Goal: Transaction & Acquisition: Purchase product/service

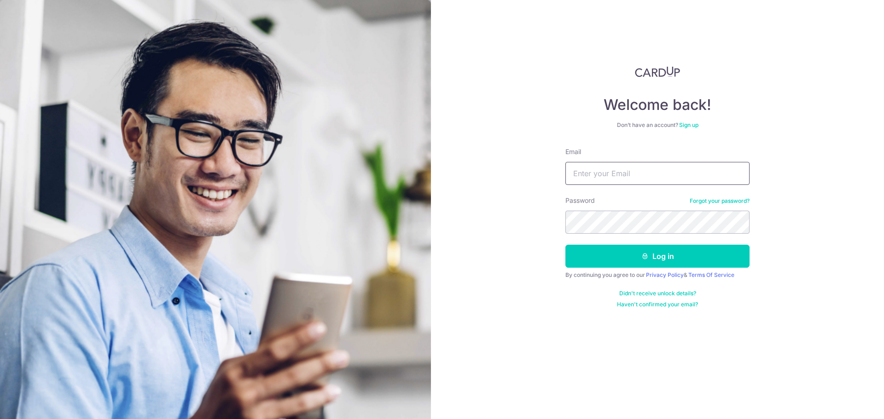
click at [666, 178] on input "Email" at bounding box center [657, 173] width 184 height 23
type input "[EMAIL_ADDRESS][DOMAIN_NAME]"
click at [565, 245] on button "Log in" at bounding box center [657, 256] width 184 height 23
click at [702, 253] on button "Log in" at bounding box center [657, 256] width 184 height 23
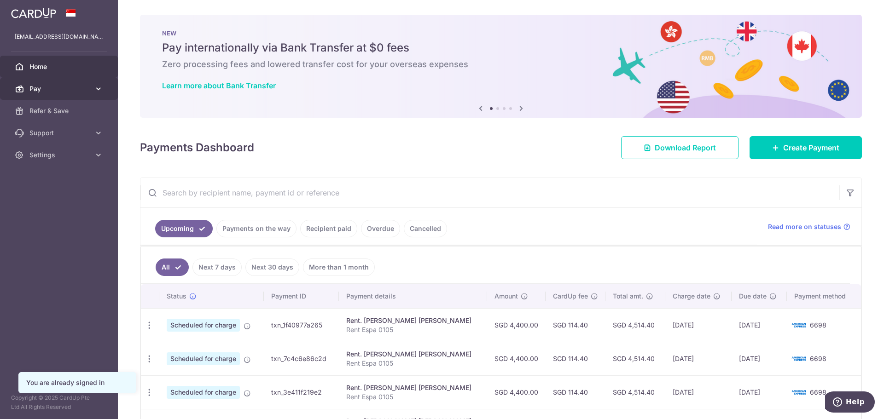
click at [84, 89] on span "Pay" at bounding box center [59, 88] width 61 height 9
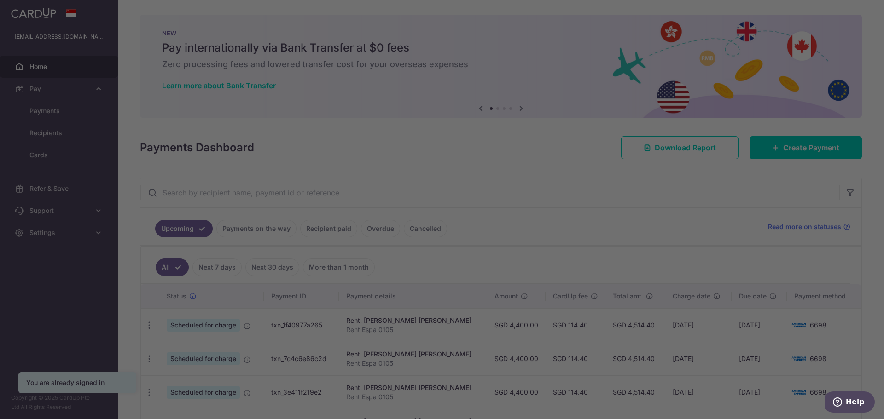
click at [75, 113] on div at bounding box center [446, 212] width 893 height 424
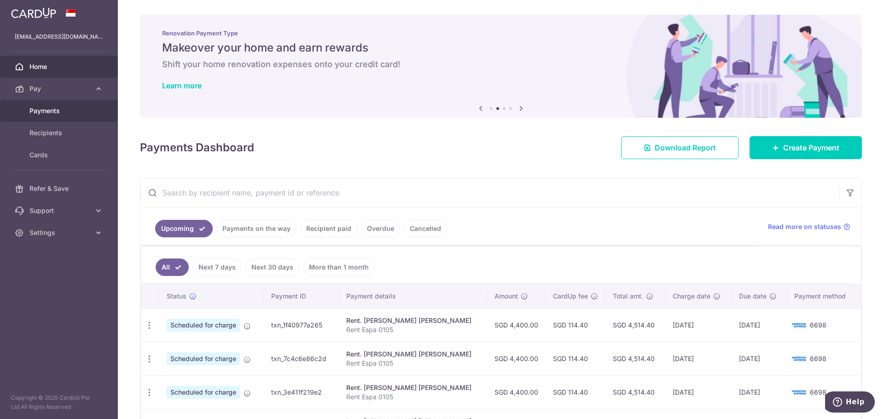
click at [76, 107] on span "Payments" at bounding box center [59, 110] width 61 height 9
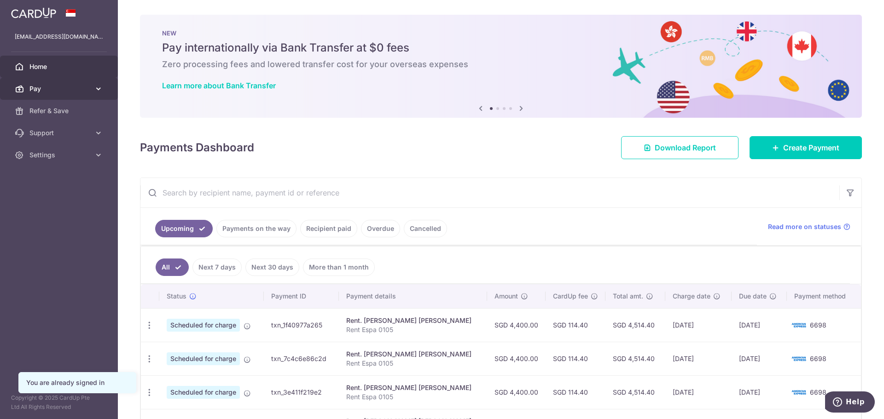
click at [101, 81] on link "Pay" at bounding box center [59, 89] width 118 height 22
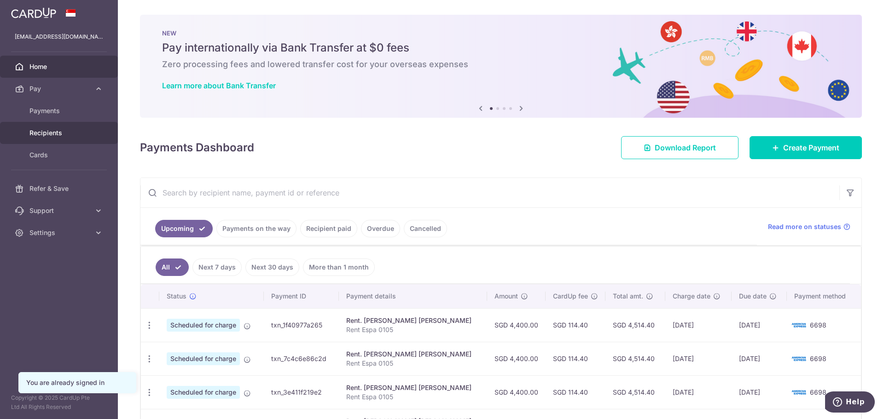
click at [77, 130] on span "Recipients" at bounding box center [59, 132] width 61 height 9
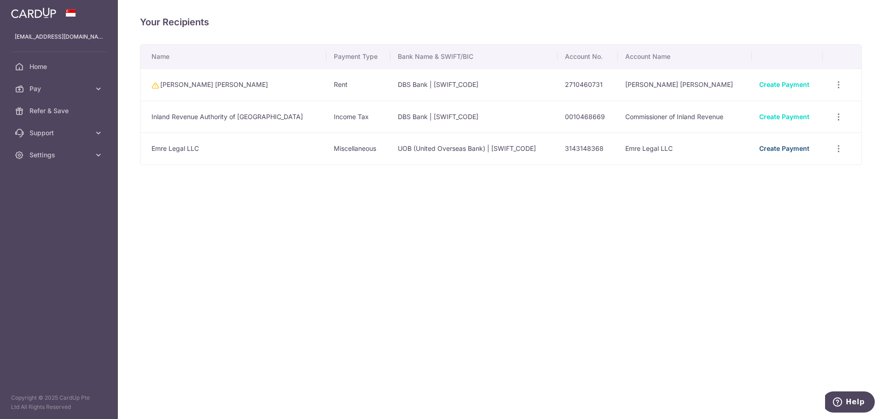
click at [776, 149] on link "Create Payment" at bounding box center [784, 149] width 50 height 8
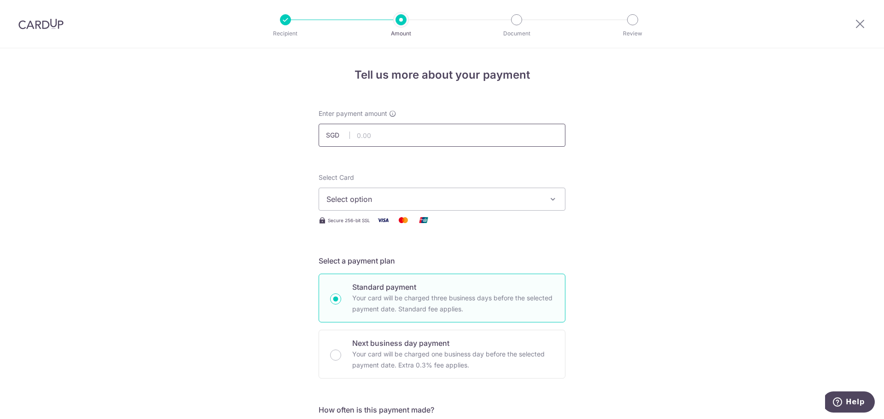
click at [457, 140] on input "text" at bounding box center [442, 135] width 247 height 23
type input "4,000.00"
drag, startPoint x: 534, startPoint y: 239, endPoint x: 505, endPoint y: 208, distance: 42.7
click at [499, 201] on span "Select option" at bounding box center [433, 199] width 215 height 11
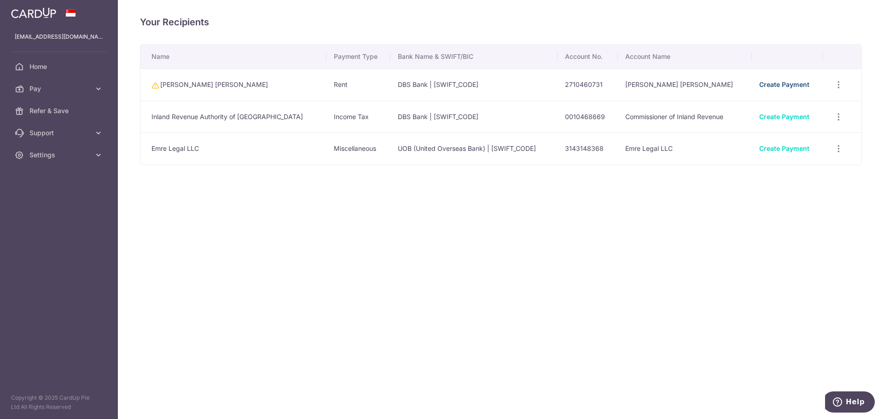
click at [772, 85] on link "Create Payment" at bounding box center [784, 85] width 50 height 8
click at [834, 90] on icon "button" at bounding box center [839, 85] width 10 height 10
click at [793, 177] on span "View/Edit" at bounding box center [808, 174] width 63 height 11
click at [835, 90] on icon "button" at bounding box center [839, 85] width 10 height 10
click at [805, 180] on link "View/Edit" at bounding box center [799, 174] width 96 height 22
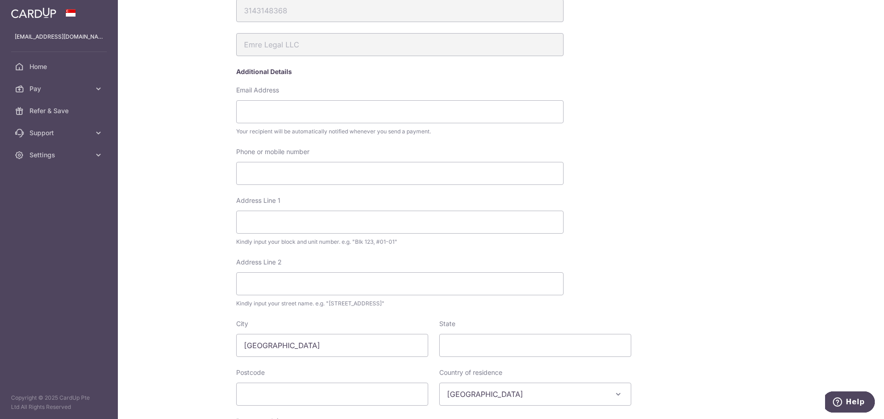
scroll to position [273, 0]
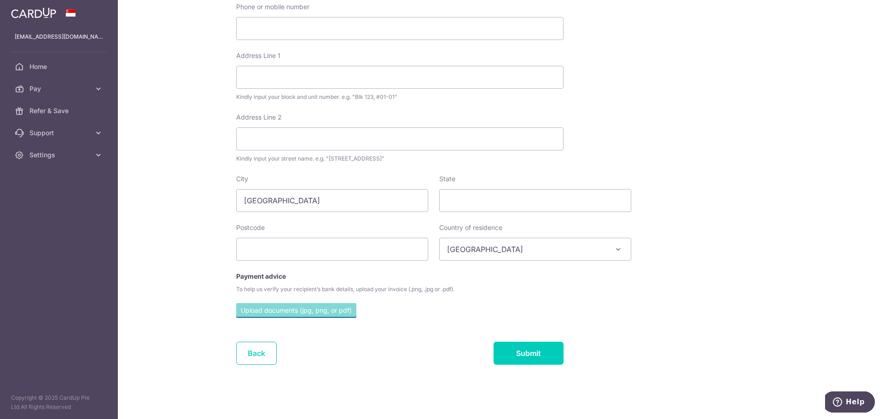
click at [265, 359] on link "Back" at bounding box center [256, 353] width 41 height 23
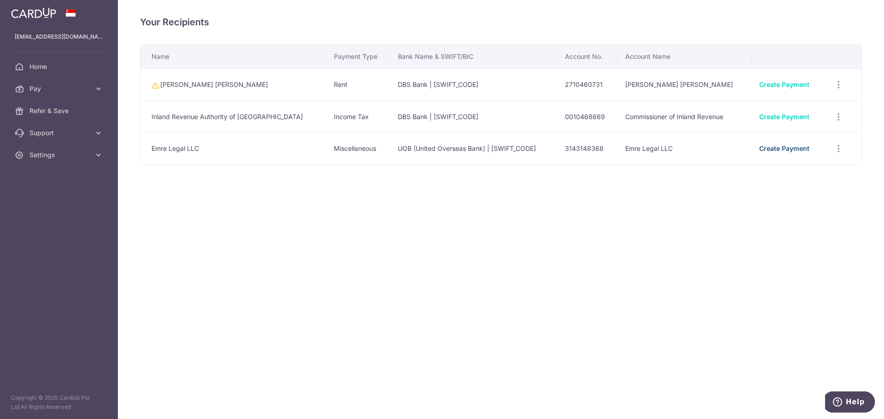
click at [778, 147] on link "Create Payment" at bounding box center [784, 149] width 50 height 8
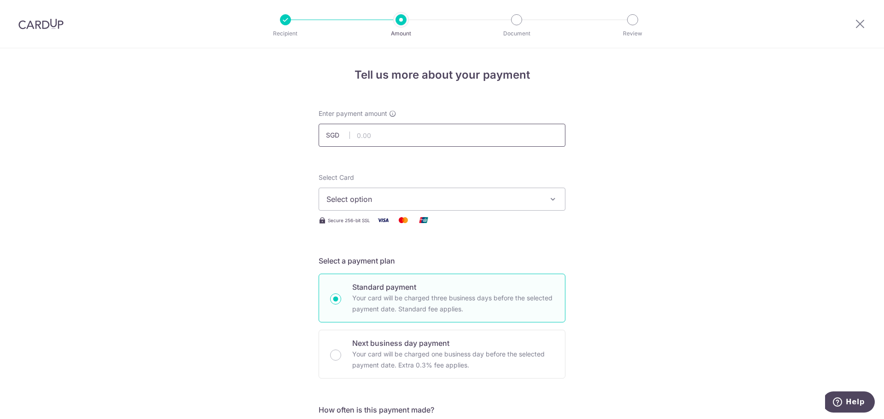
click at [407, 142] on input "text" at bounding box center [442, 135] width 247 height 23
type input "4,000.00"
click at [445, 203] on span "Select option" at bounding box center [433, 199] width 215 height 11
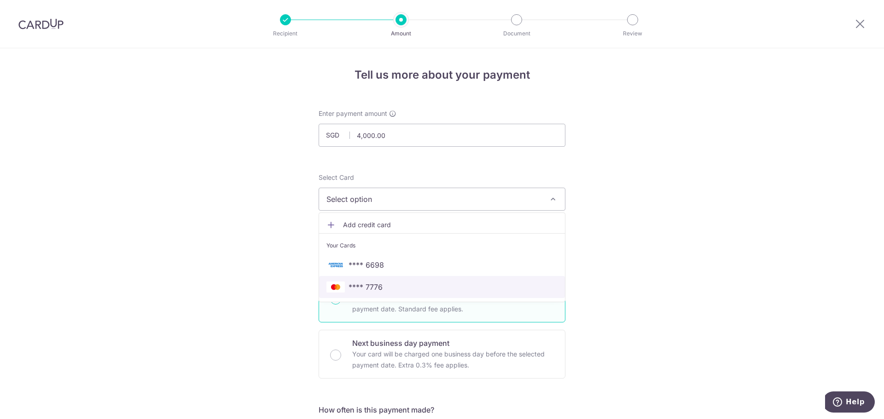
click at [447, 291] on span "**** 7776" at bounding box center [441, 287] width 231 height 11
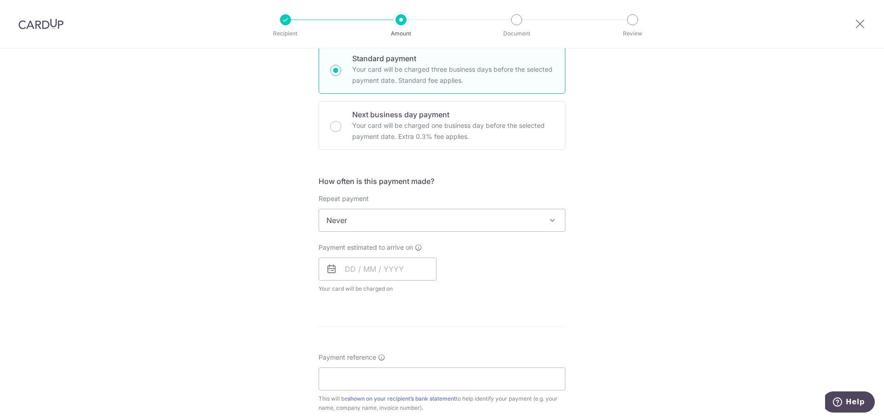
scroll to position [230, 0]
click at [413, 275] on input "text" at bounding box center [378, 267] width 118 height 23
click at [371, 387] on link "19" at bounding box center [374, 388] width 15 height 15
type input "19/08/2025"
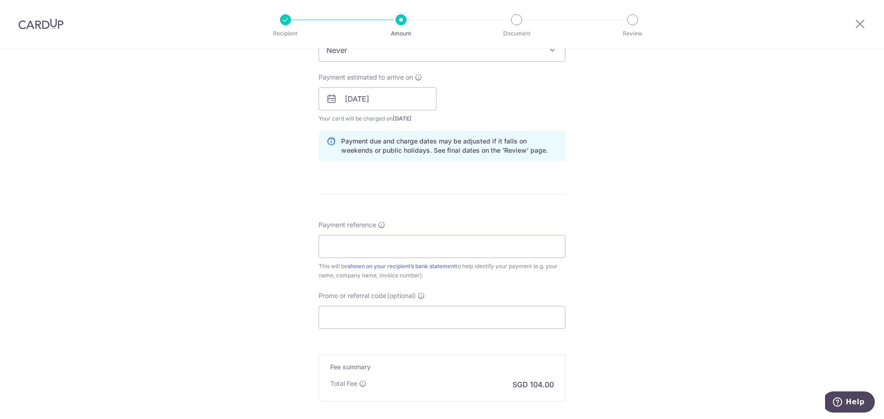
scroll to position [414, 0]
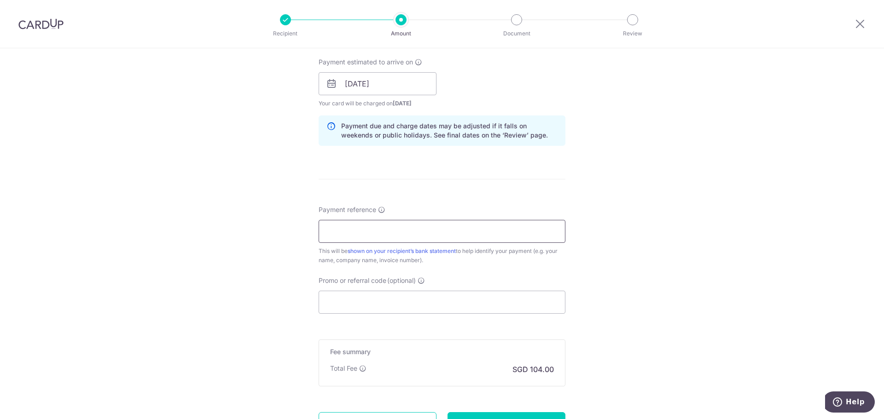
click at [436, 235] on input "Payment reference" at bounding box center [442, 231] width 247 height 23
type input "Wang Joo Yih"
click at [623, 335] on div "Tell us more about your payment Enter payment amount SGD 4,000.00 4000.00 Selec…" at bounding box center [442, 69] width 884 height 871
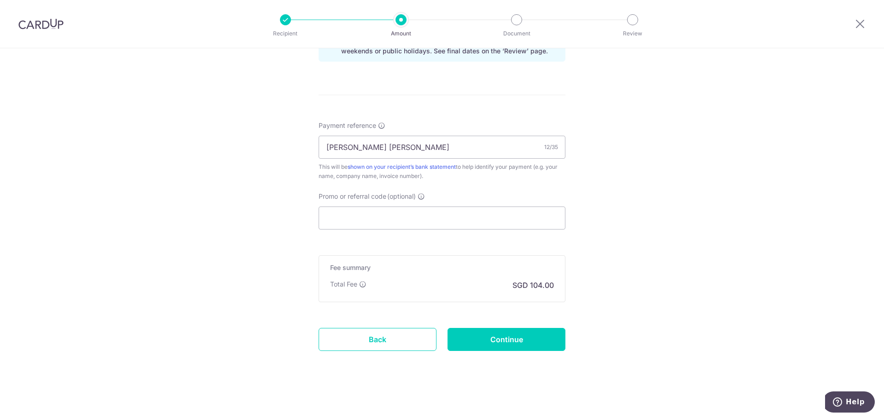
scroll to position [500, 0]
click at [520, 337] on input "Continue" at bounding box center [506, 338] width 118 height 23
type input "Create Schedule"
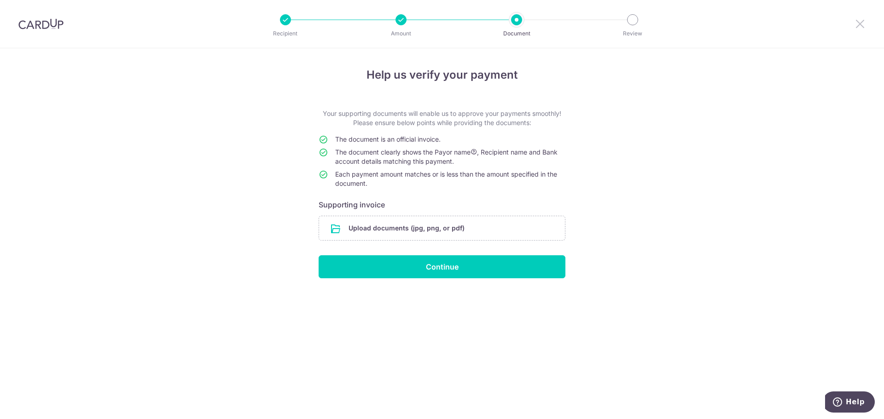
click at [858, 21] on icon at bounding box center [859, 24] width 11 height 12
click at [866, 26] on div at bounding box center [860, 24] width 48 height 48
click at [864, 25] on icon at bounding box center [859, 24] width 11 height 12
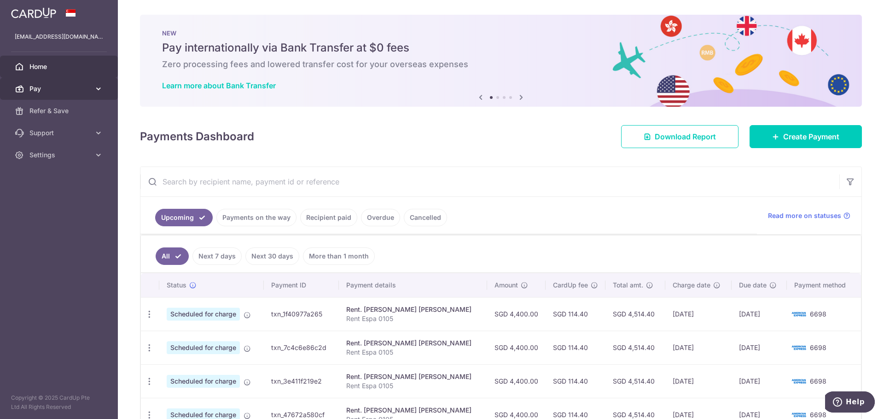
click at [65, 84] on span "Pay" at bounding box center [59, 88] width 61 height 9
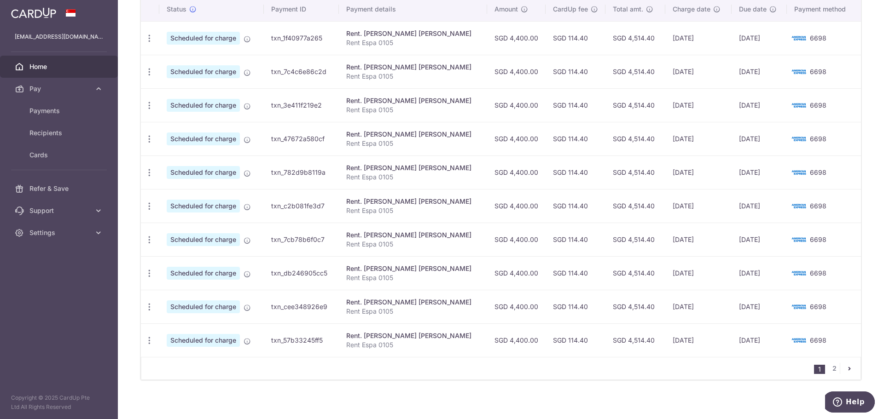
scroll to position [230, 0]
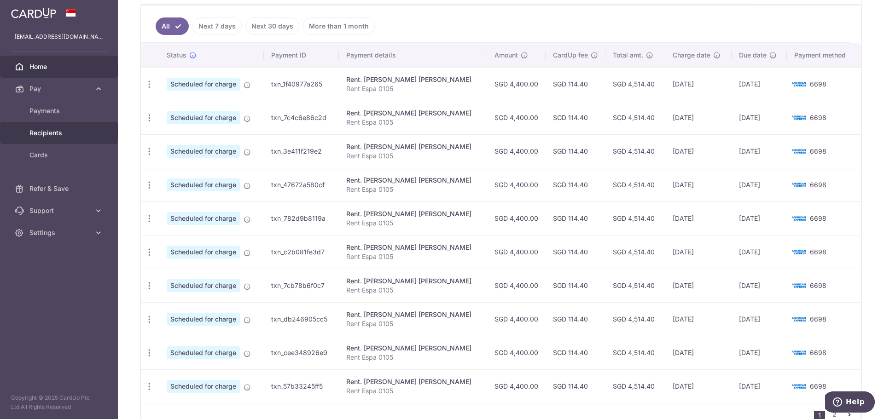
click at [62, 135] on span "Recipients" at bounding box center [59, 132] width 61 height 9
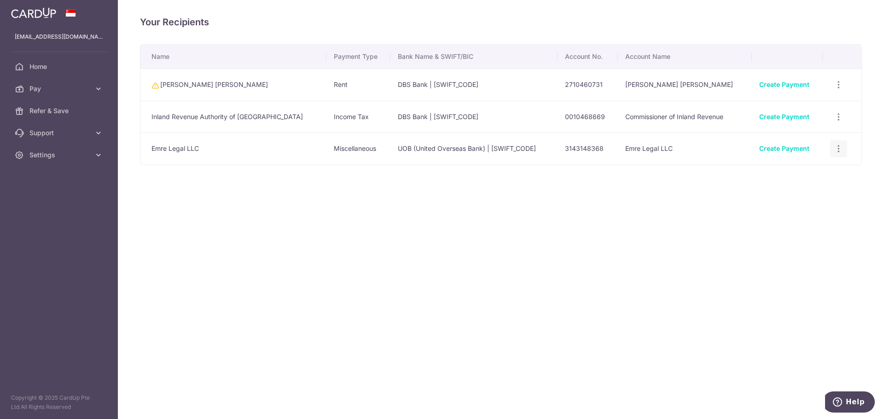
click at [835, 90] on icon "button" at bounding box center [839, 85] width 10 height 10
click at [787, 174] on span "View/Edit" at bounding box center [808, 174] width 63 height 11
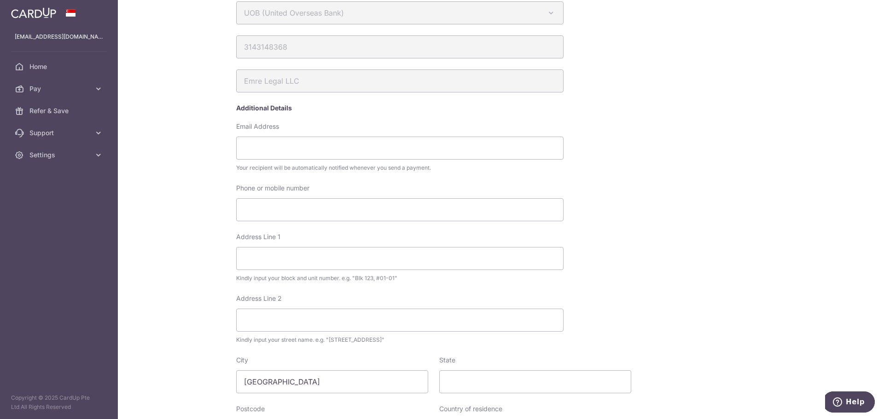
scroll to position [43, 0]
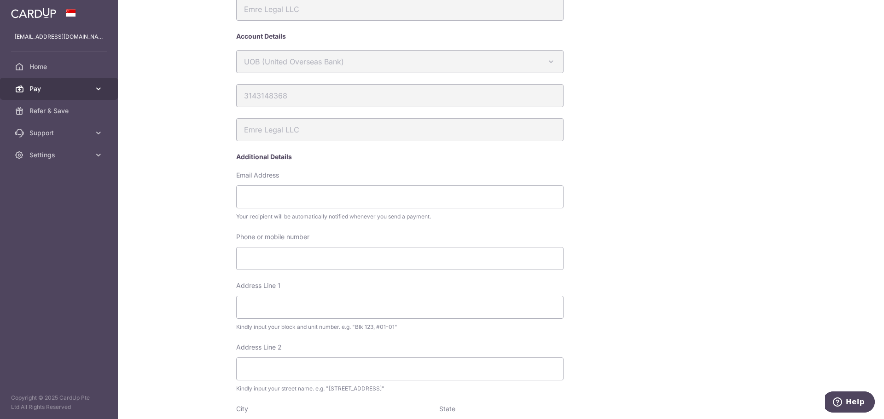
click at [87, 90] on span "Pay" at bounding box center [59, 88] width 61 height 9
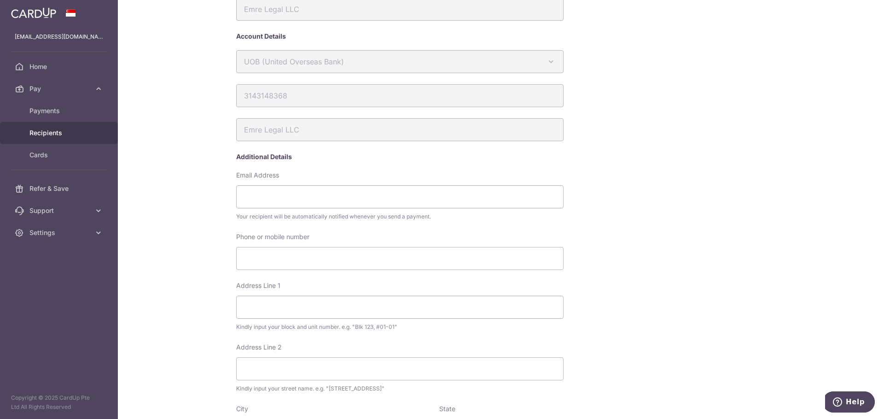
click at [74, 134] on span "Recipients" at bounding box center [59, 132] width 61 height 9
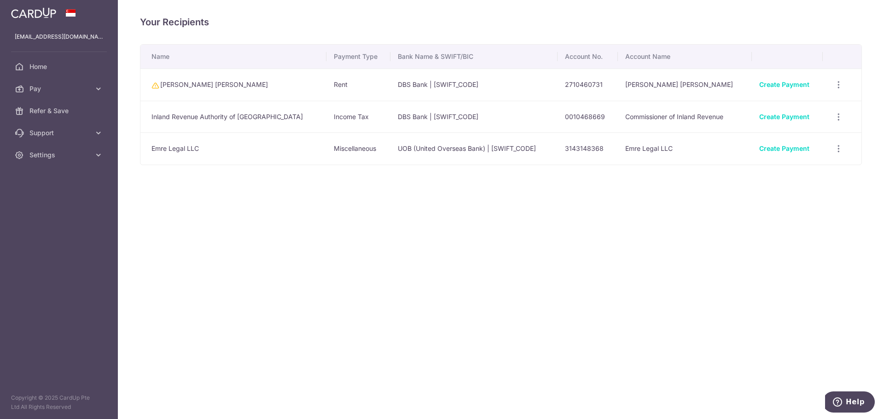
click at [776, 153] on div "Create Payment" at bounding box center [787, 148] width 56 height 9
click at [774, 148] on link "Create Payment" at bounding box center [784, 149] width 50 height 8
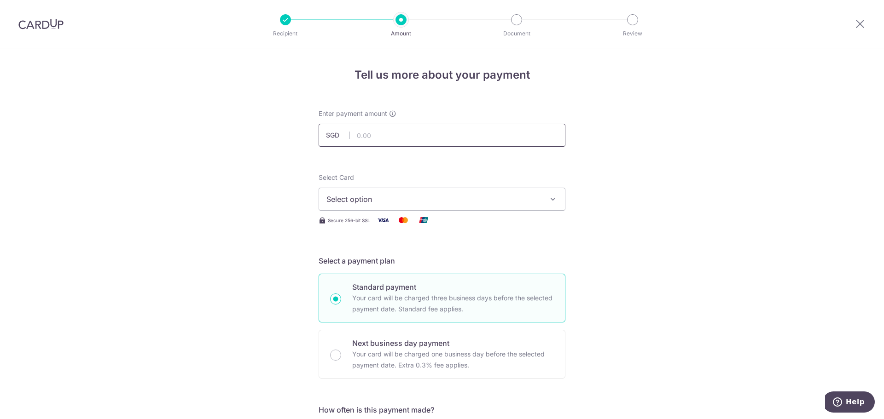
click at [410, 143] on input "text" at bounding box center [442, 135] width 247 height 23
type input "4,000.00"
click at [487, 201] on span "Select option" at bounding box center [433, 199] width 215 height 11
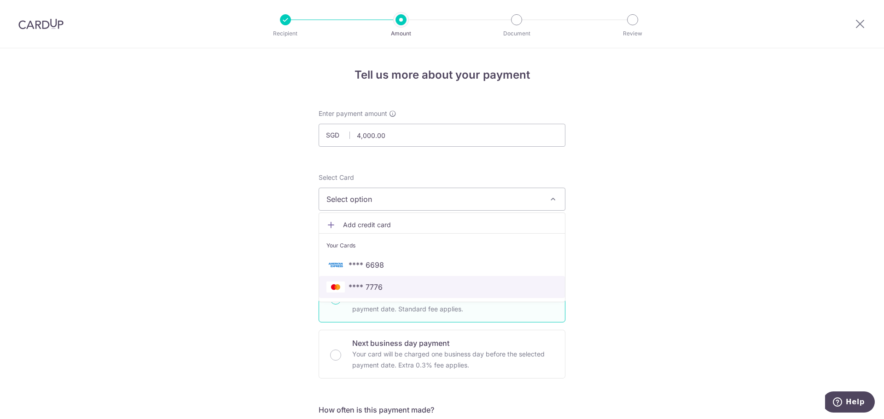
click at [475, 280] on link "**** 7776" at bounding box center [442, 287] width 246 height 22
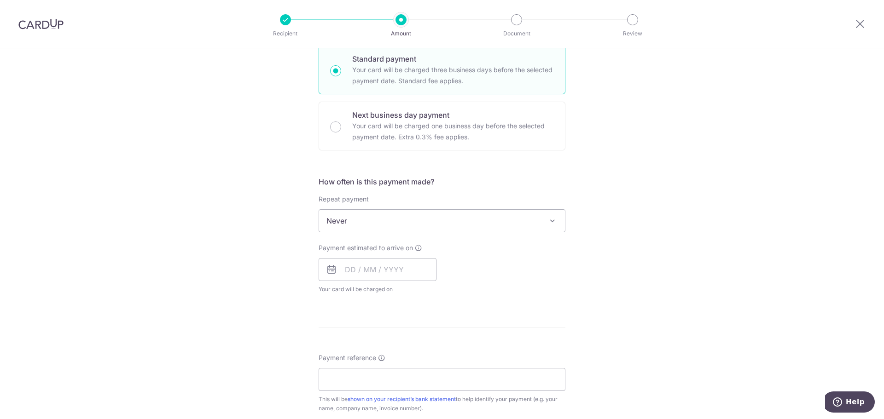
scroll to position [230, 0]
click at [357, 273] on input "text" at bounding box center [378, 267] width 118 height 23
click at [372, 389] on link "19" at bounding box center [374, 388] width 15 height 15
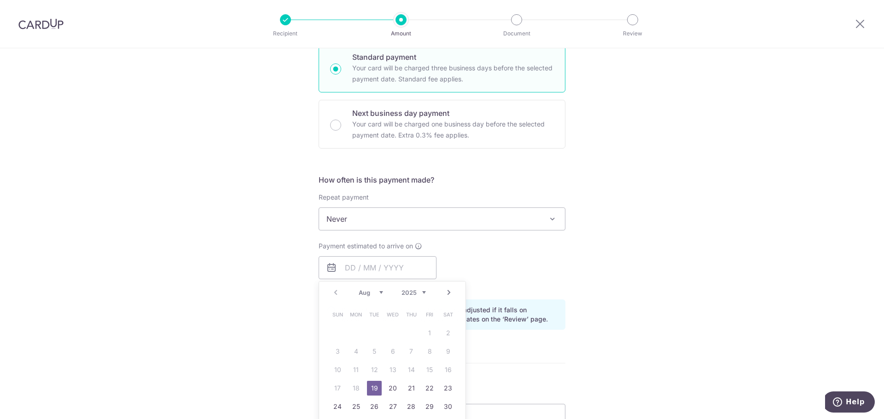
type input "[DATE]"
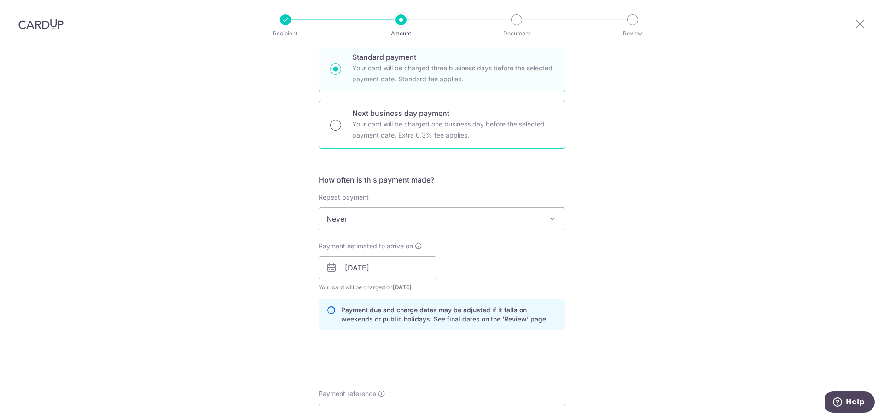
click at [333, 127] on input "Next business day payment Your card will be charged one business day before the…" at bounding box center [335, 125] width 11 height 11
radio input "true"
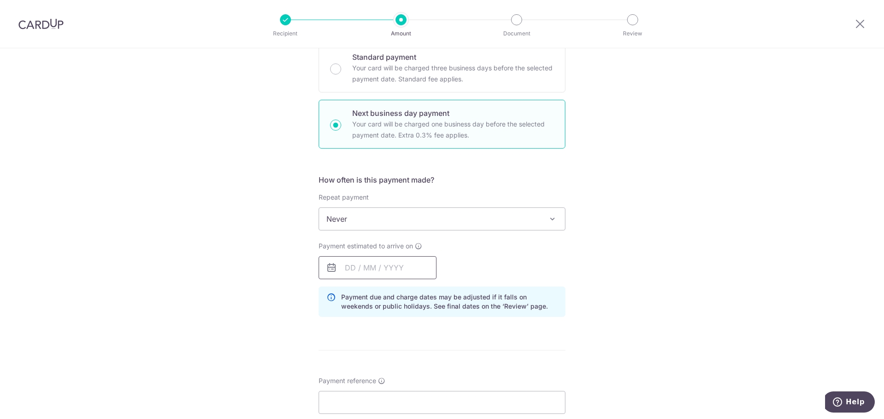
click at [351, 268] on input "text" at bounding box center [378, 267] width 118 height 23
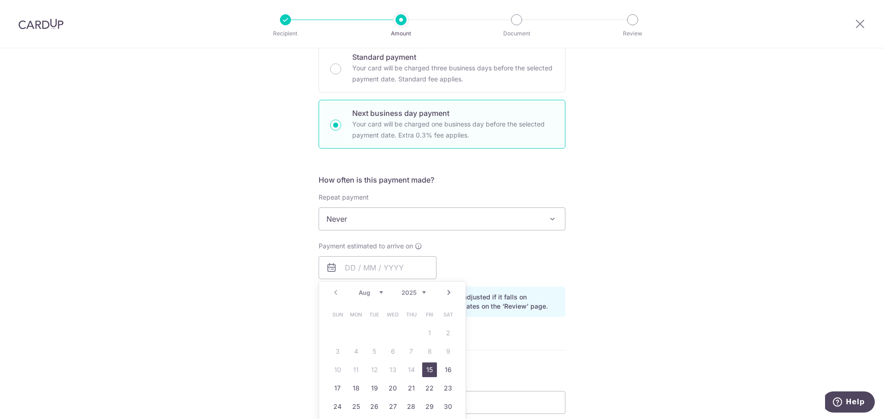
click at [426, 368] on link "15" at bounding box center [429, 370] width 15 height 15
type input "15/08/2025"
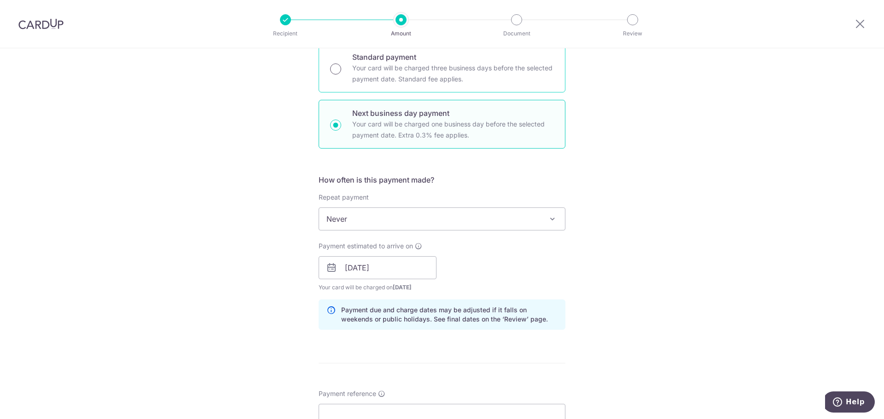
click at [333, 71] on input "Standard payment Your card will be charged three business days before the selec…" at bounding box center [335, 69] width 11 height 11
radio input "true"
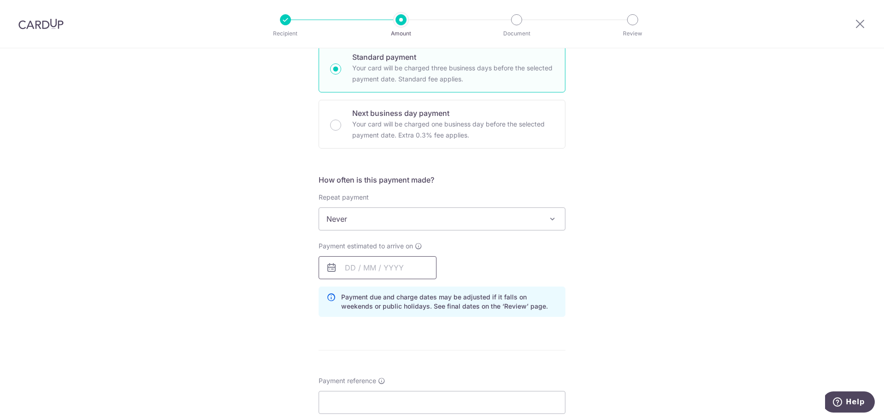
click at [346, 266] on input "text" at bounding box center [378, 267] width 118 height 23
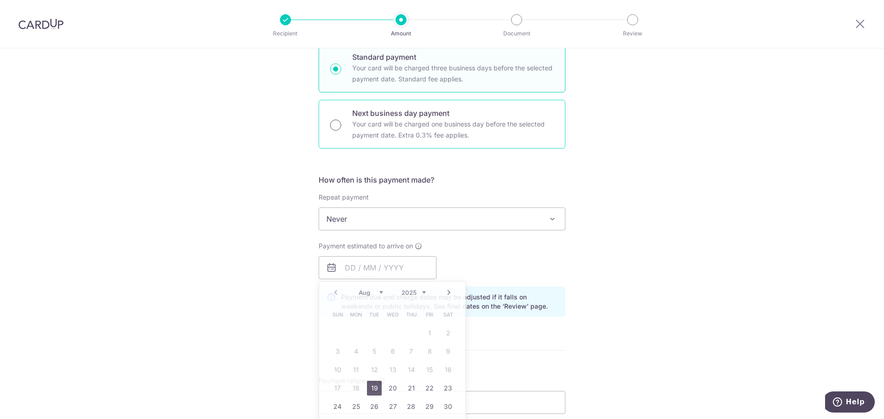
click at [336, 123] on input "Next business day payment Your card will be charged one business day before the…" at bounding box center [335, 125] width 11 height 11
radio input "true"
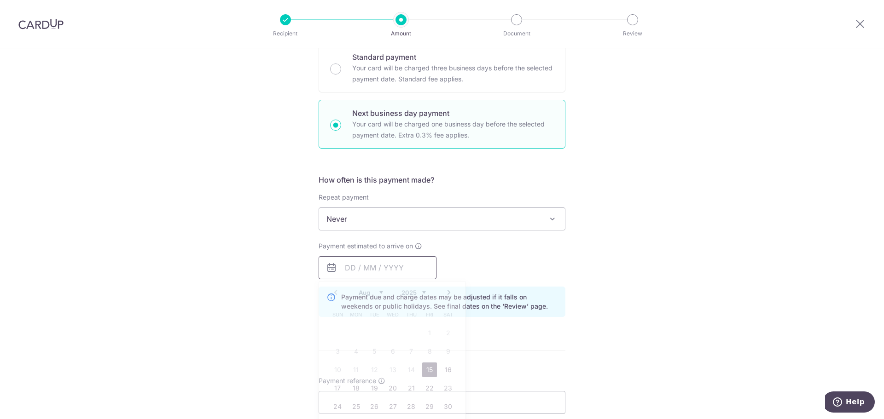
click at [339, 272] on input "text" at bounding box center [378, 267] width 118 height 23
click at [430, 369] on link "15" at bounding box center [429, 370] width 15 height 15
type input "15/08/2025"
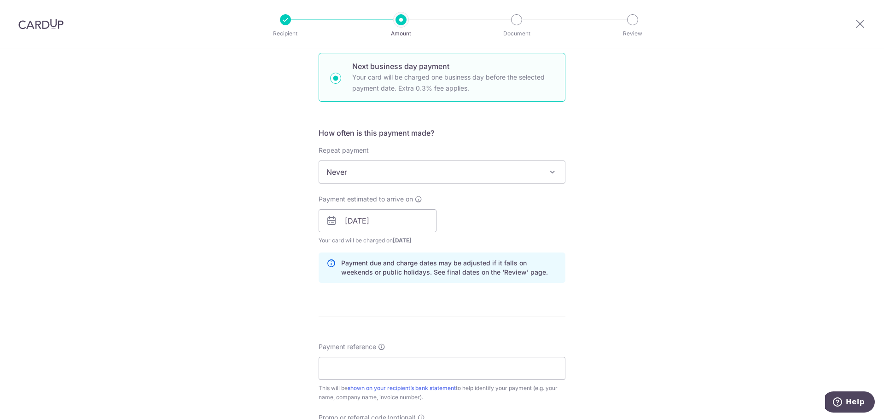
scroll to position [322, 0]
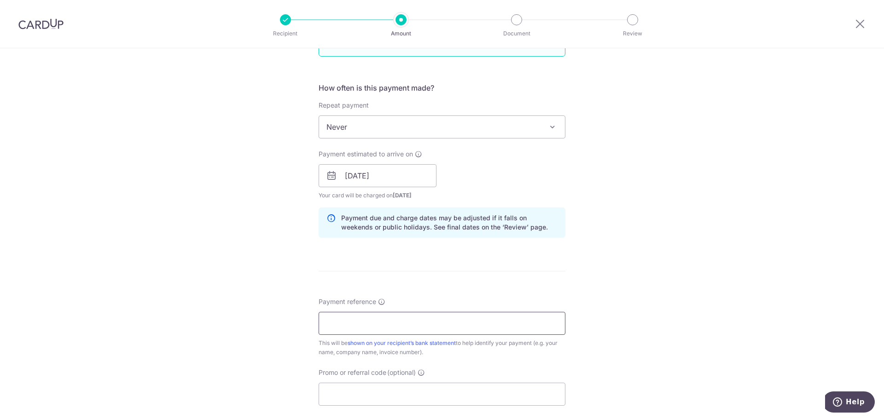
click at [472, 321] on input "Payment reference" at bounding box center [442, 323] width 247 height 23
type input "Wang Joo Yih"
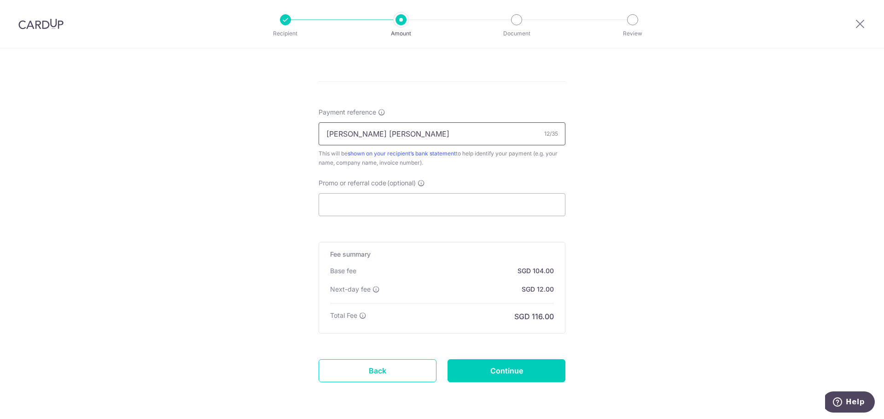
scroll to position [544, 0]
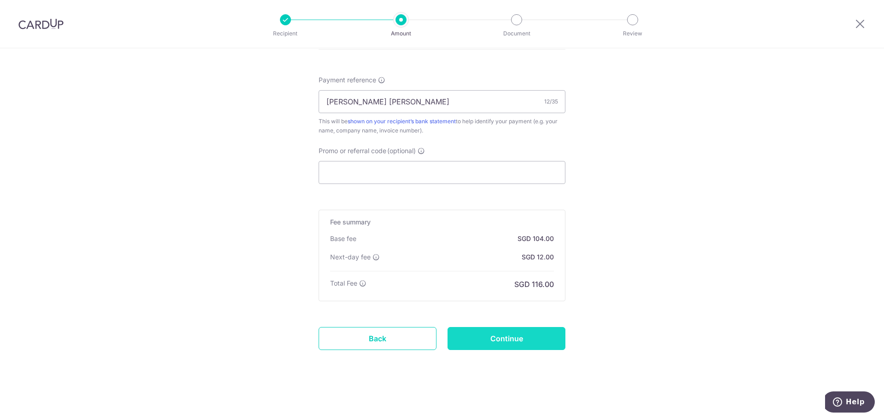
click at [520, 344] on input "Continue" at bounding box center [506, 338] width 118 height 23
type input "Create Schedule"
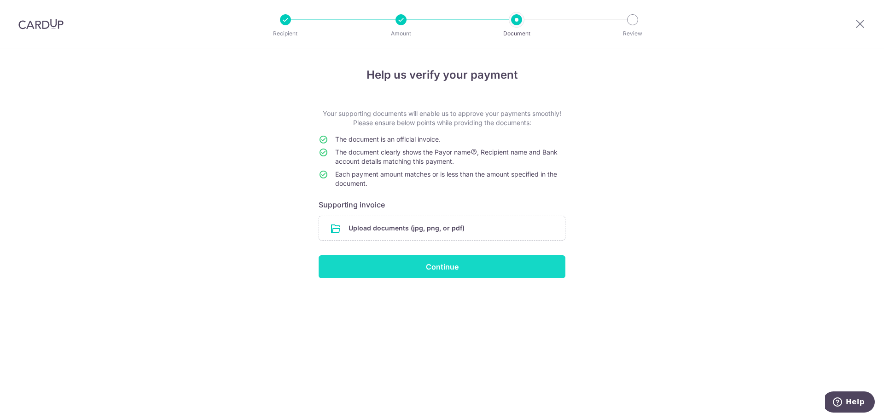
click at [500, 272] on input "Continue" at bounding box center [442, 267] width 247 height 23
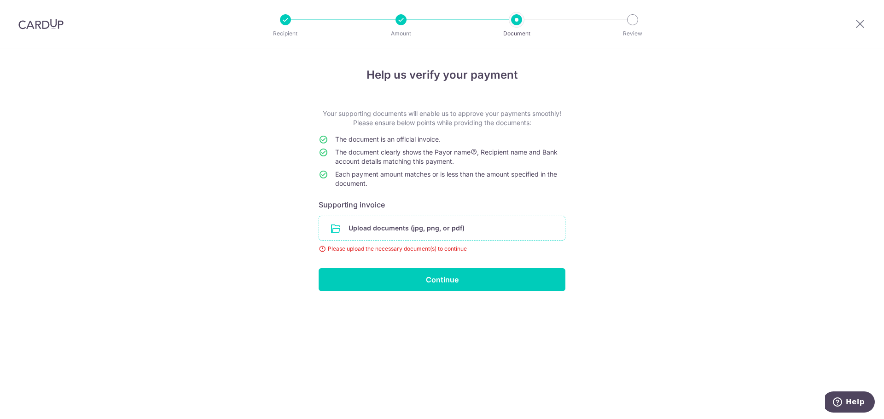
click at [376, 228] on input "file" at bounding box center [442, 228] width 246 height 24
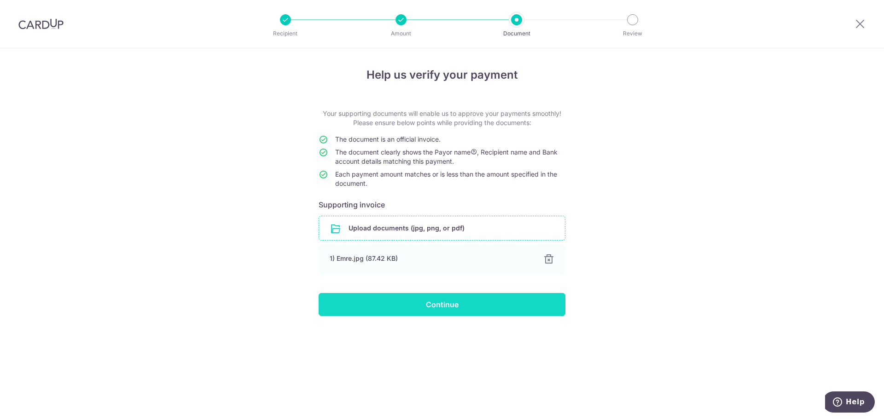
click at [480, 305] on input "Continue" at bounding box center [442, 304] width 247 height 23
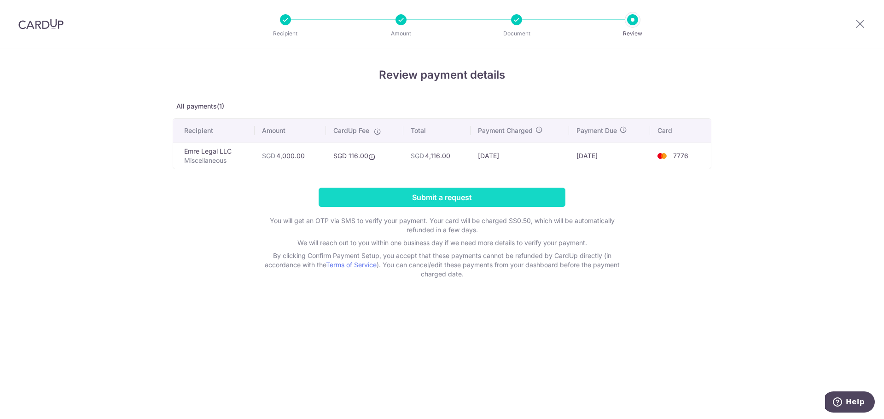
click at [475, 198] on input "Submit a request" at bounding box center [442, 197] width 247 height 19
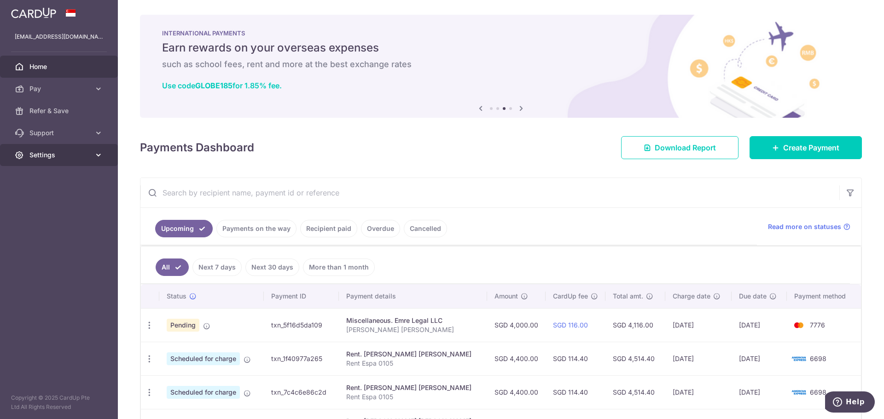
click at [93, 155] on link "Settings" at bounding box center [59, 155] width 118 height 22
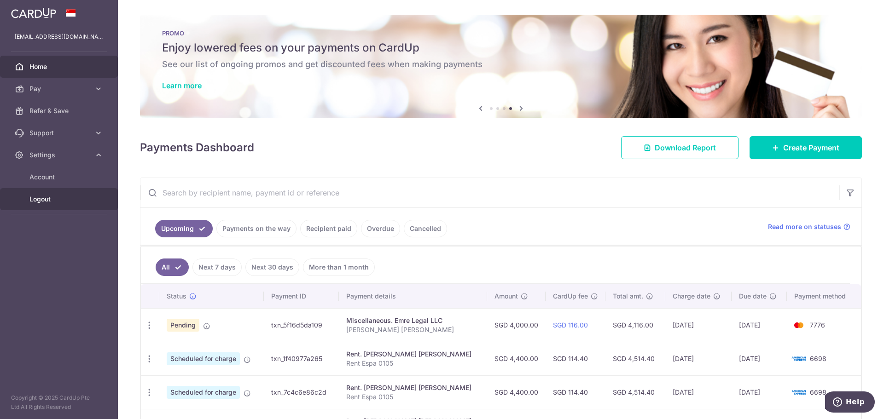
click at [75, 202] on span "Logout" at bounding box center [59, 199] width 61 height 9
